Goal: Transaction & Acquisition: Purchase product/service

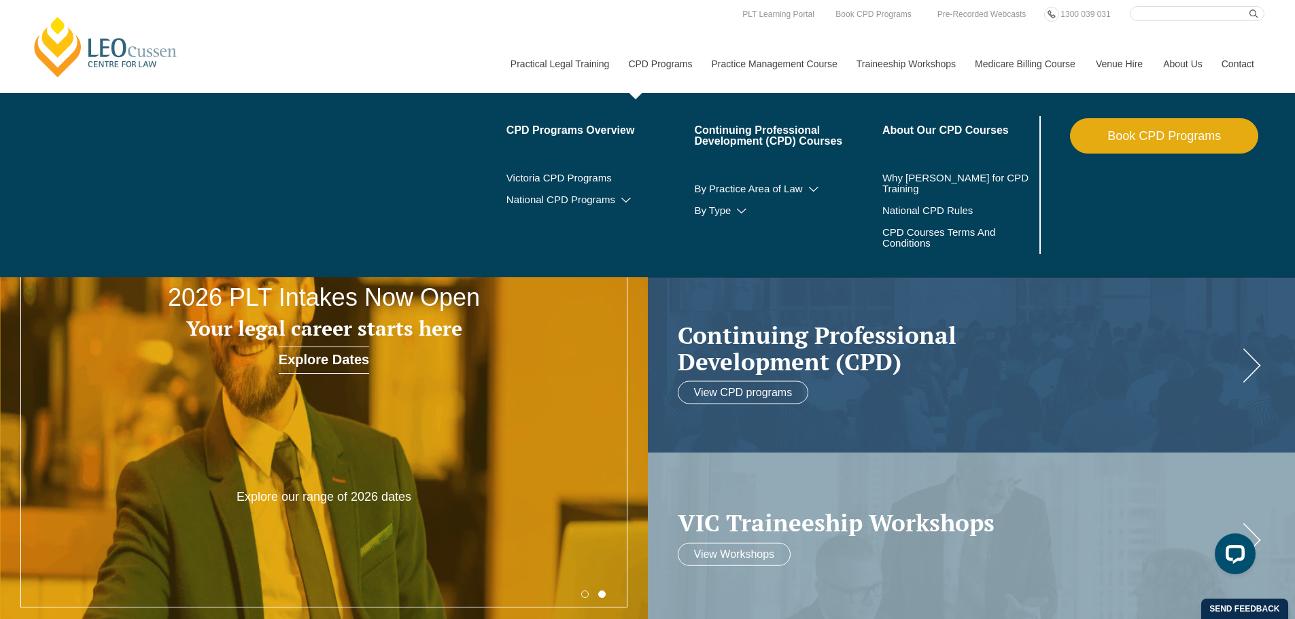
click at [1150, 122] on link "Book CPD Programs" at bounding box center [1164, 135] width 188 height 35
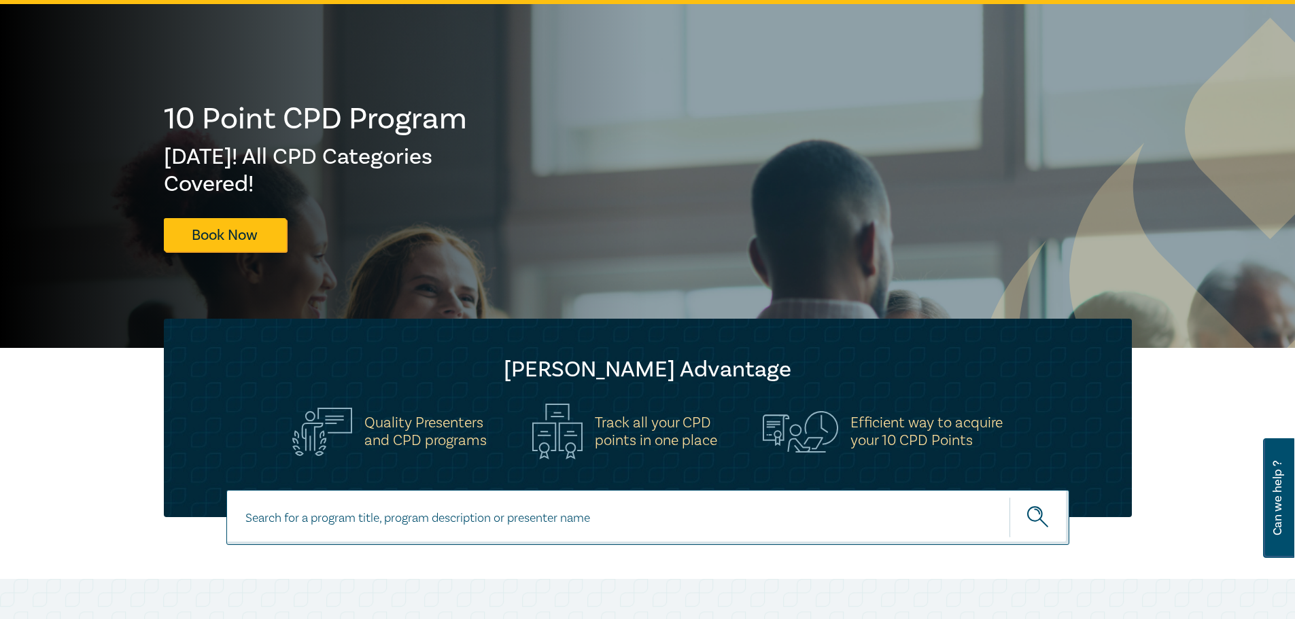
scroll to position [68, 0]
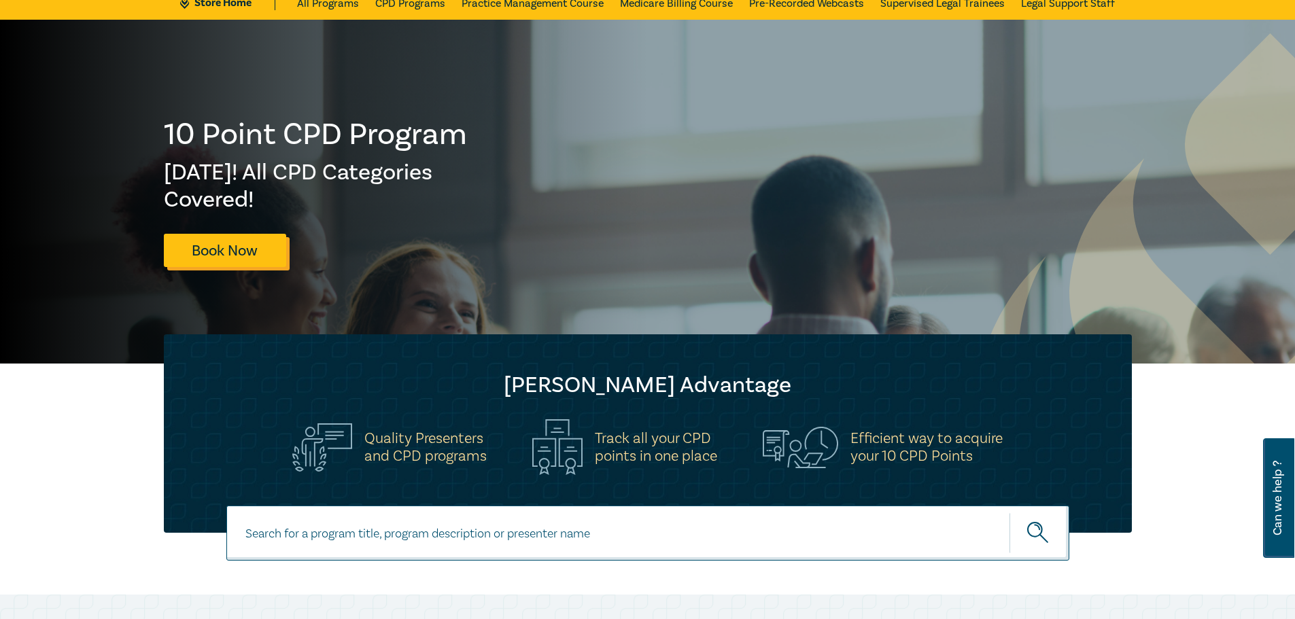
click at [236, 250] on link "Book Now" at bounding box center [225, 250] width 122 height 33
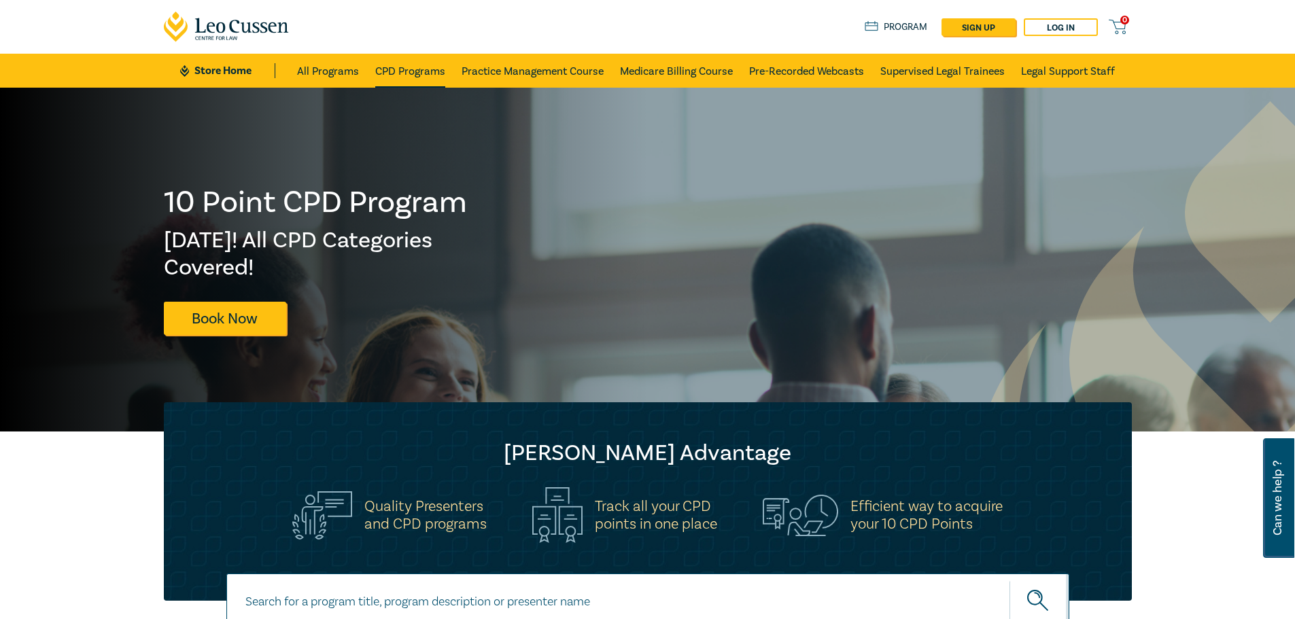
click at [430, 67] on link "CPD Programs" at bounding box center [410, 71] width 70 height 34
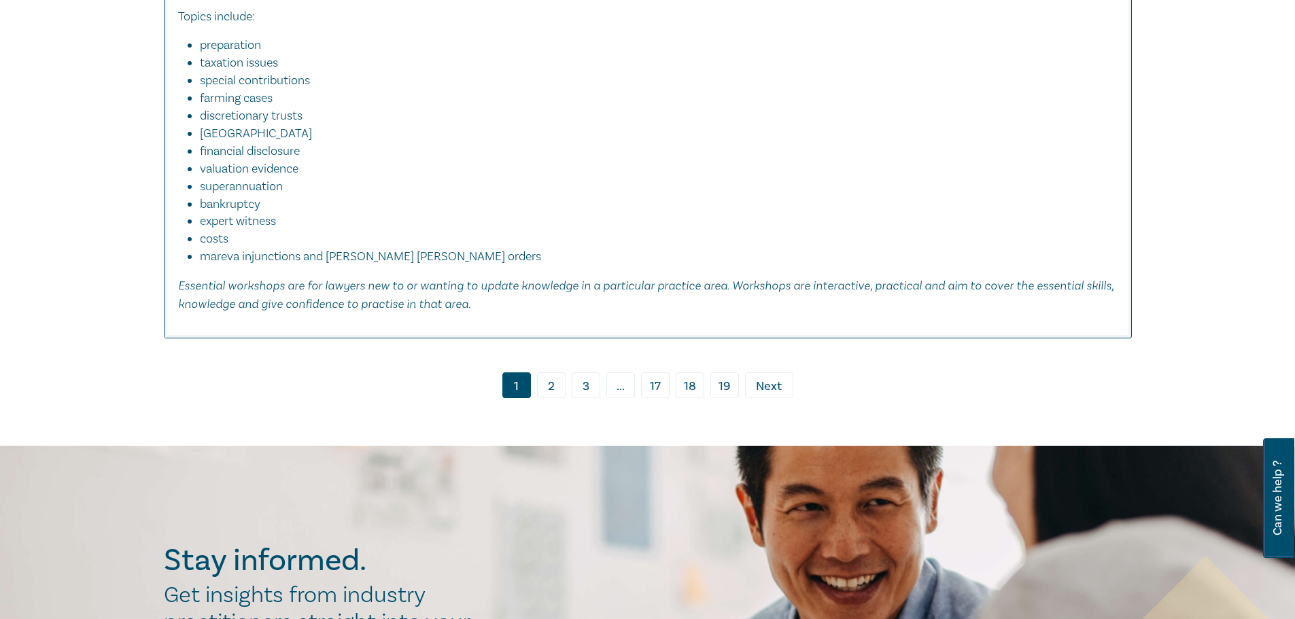
scroll to position [6118, 0]
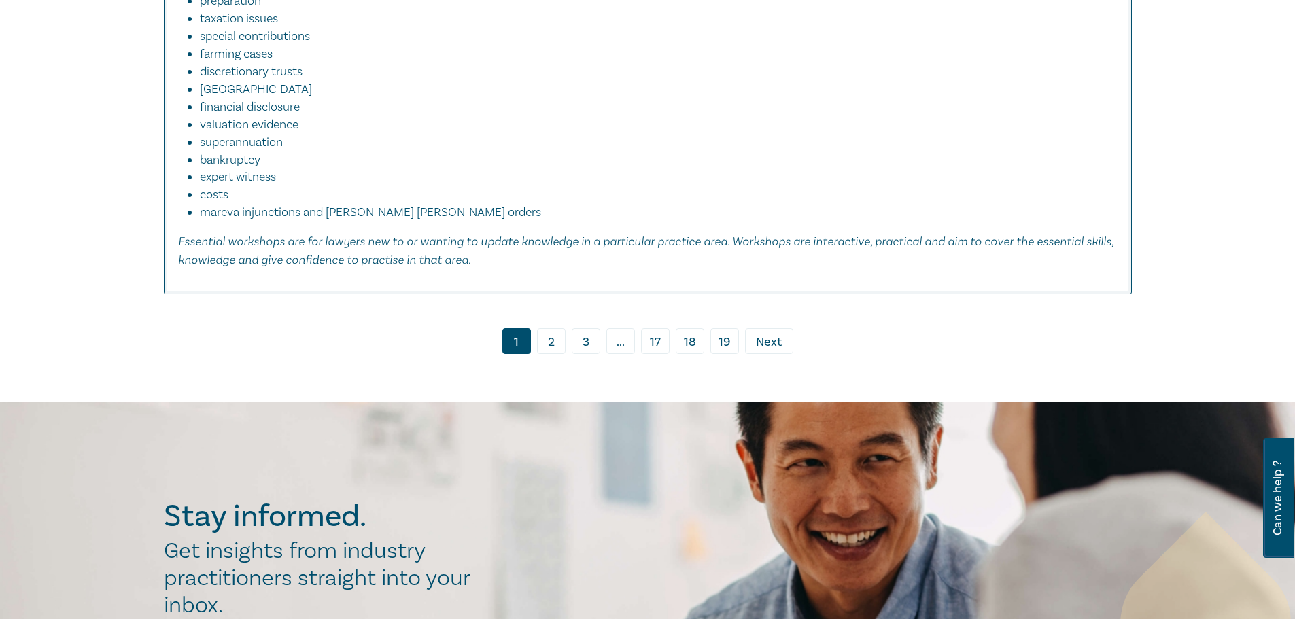
click at [553, 328] on link "2" at bounding box center [551, 341] width 29 height 26
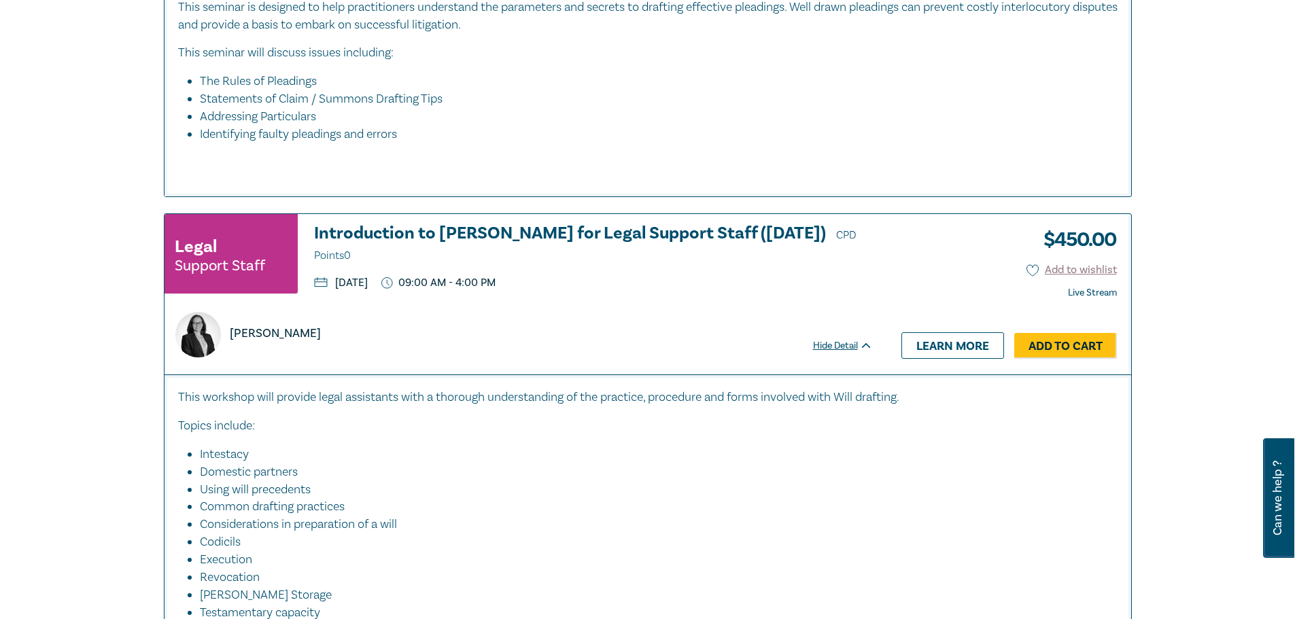
scroll to position [3943, 0]
